Goal: Find specific page/section: Find specific page/section

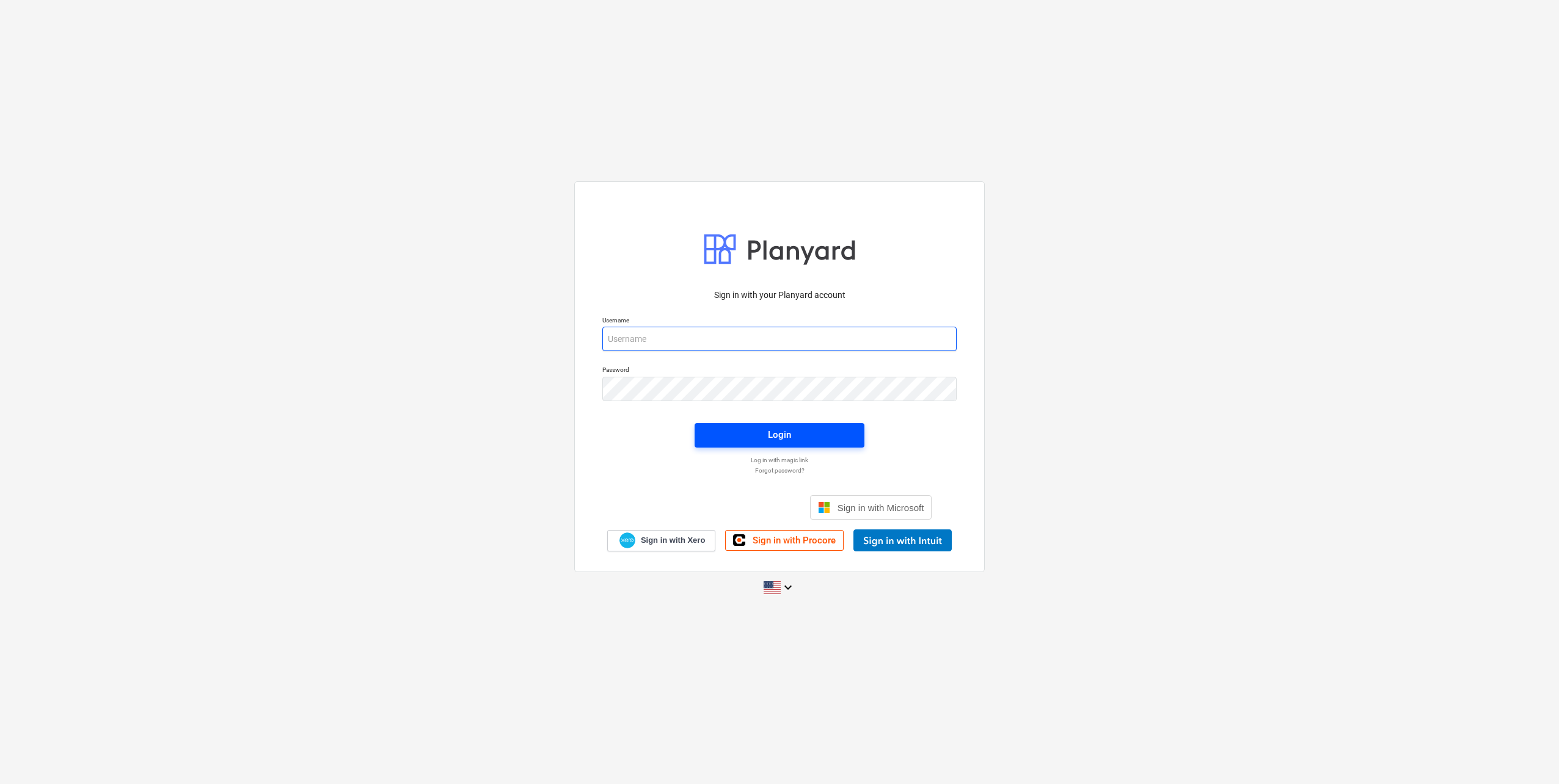
type input "[EMAIL_ADDRESS][DOMAIN_NAME]"
click at [774, 432] on div "Login" at bounding box center [779, 435] width 23 height 16
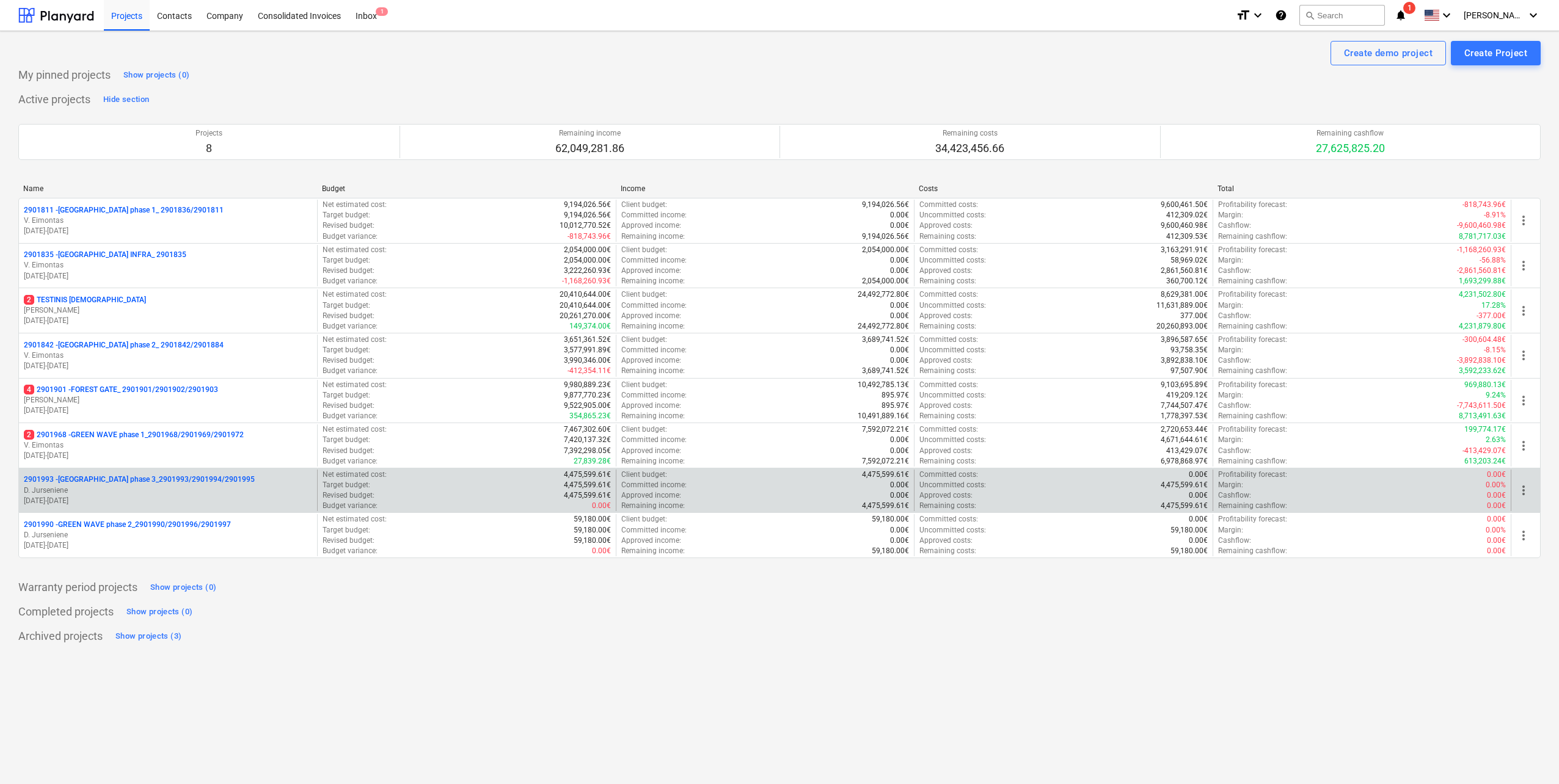
click at [260, 482] on div "2901993 - [GEOGRAPHIC_DATA] phase 3_2901993/2901994/2901995" at bounding box center [168, 480] width 289 height 11
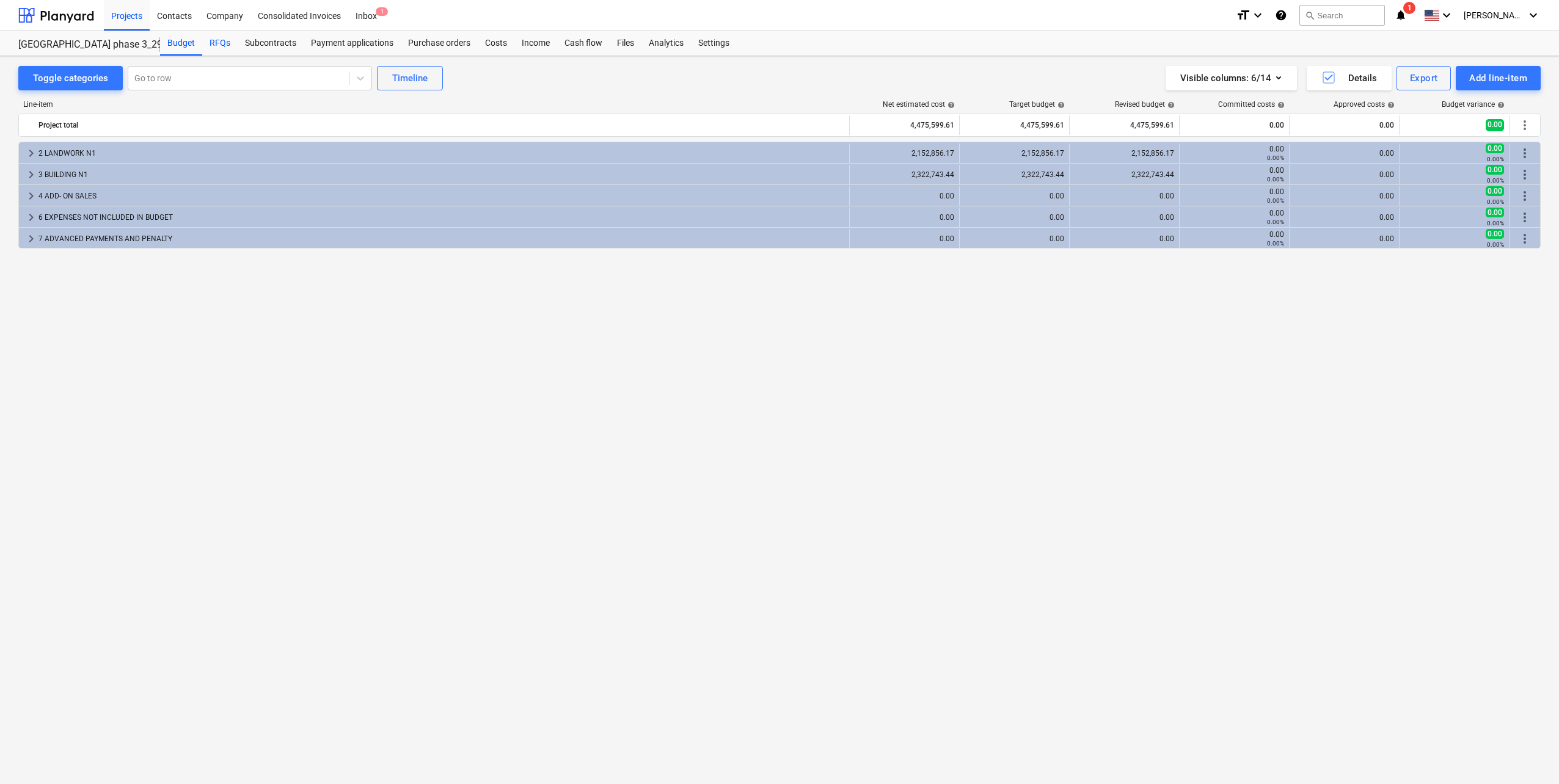
click at [219, 47] on div "RFQs" at bounding box center [220, 43] width 35 height 24
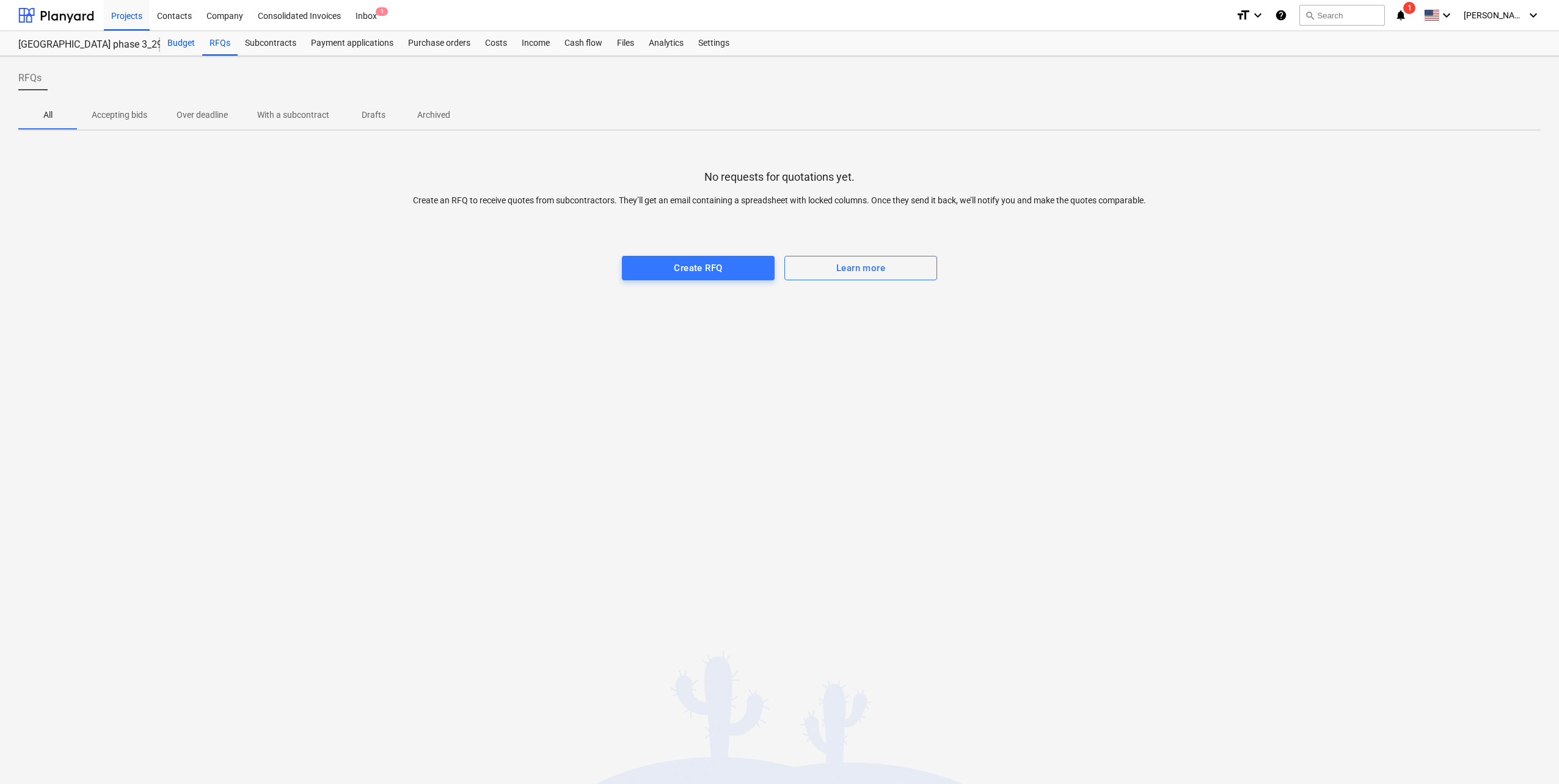
click at [167, 41] on div "Budget" at bounding box center [181, 43] width 42 height 24
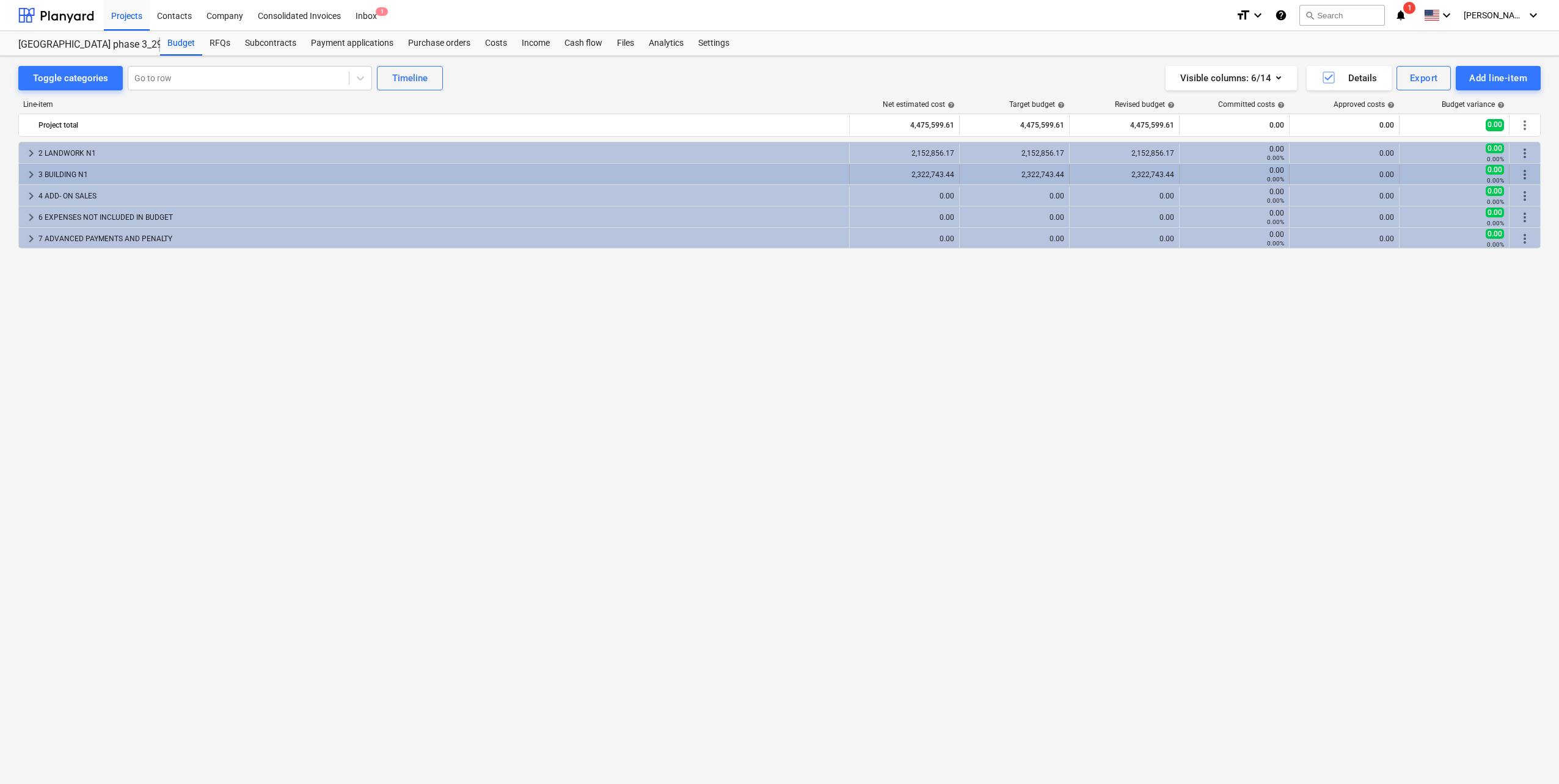
click at [344, 173] on div "3 BUILDING N1" at bounding box center [442, 175] width 806 height 20
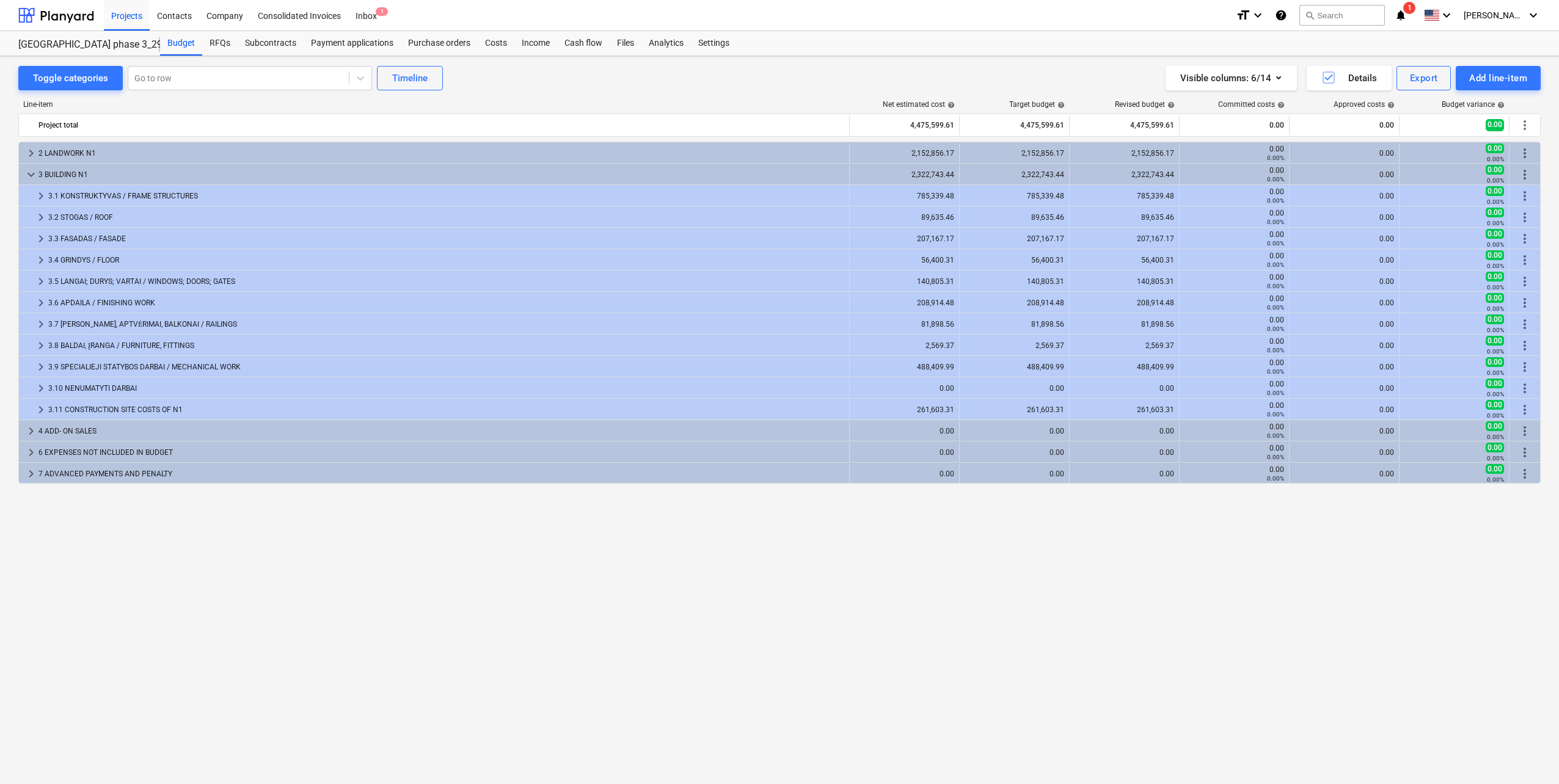
click at [344, 173] on div "3 BUILDING N1" at bounding box center [442, 175] width 806 height 20
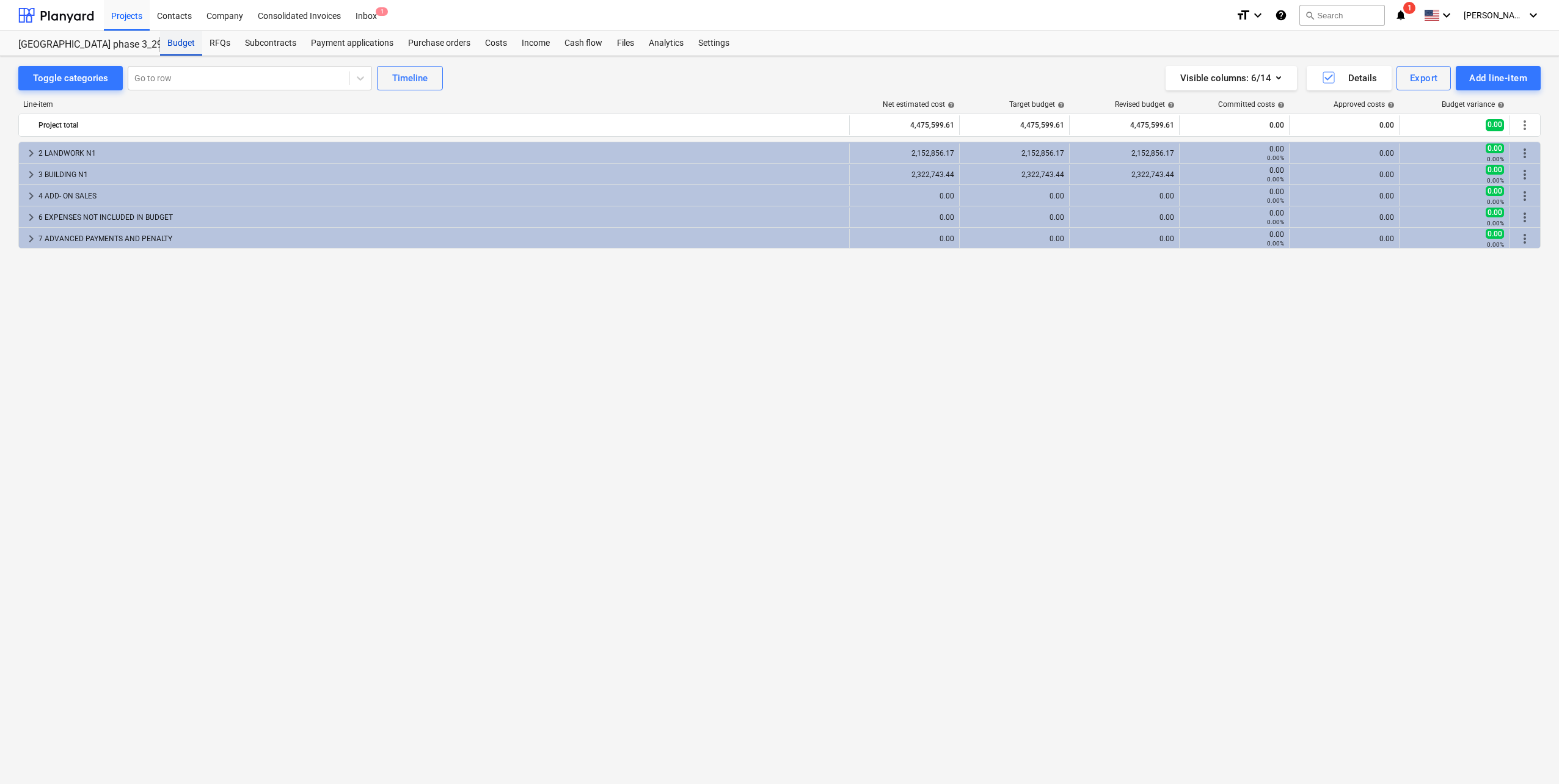
click at [188, 41] on div "Budget" at bounding box center [181, 43] width 42 height 24
click at [83, 26] on div at bounding box center [56, 15] width 76 height 30
